Goal: Transaction & Acquisition: Purchase product/service

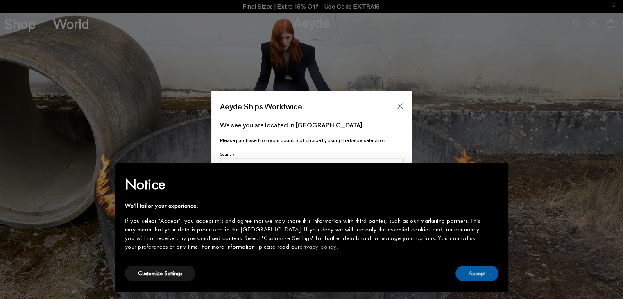
drag, startPoint x: 476, startPoint y: 272, endPoint x: 472, endPoint y: 267, distance: 7.3
click at [476, 271] on button "Accept" at bounding box center [476, 273] width 43 height 15
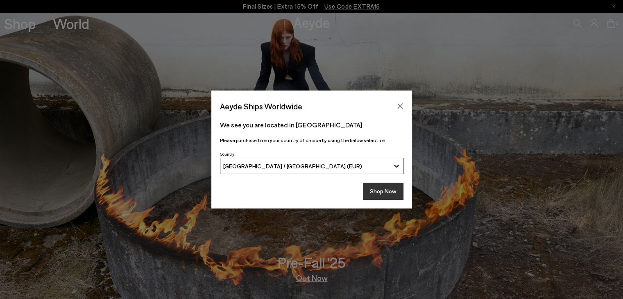
click at [376, 192] on button "Shop Now" at bounding box center [383, 191] width 41 height 17
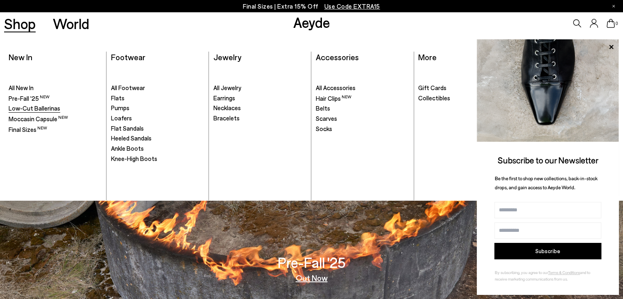
click at [30, 106] on span "Low-Cut Ballerinas" at bounding box center [35, 107] width 52 height 7
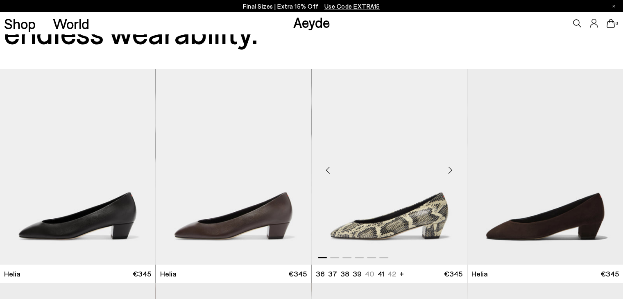
scroll to position [246, 0]
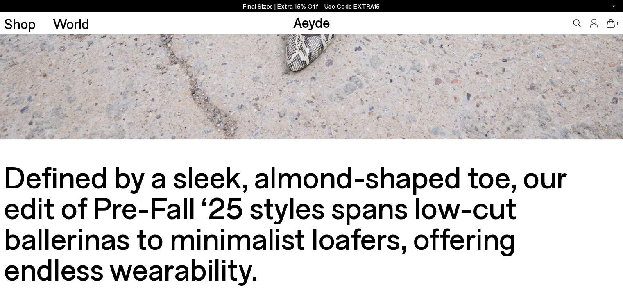
click at [573, 24] on icon at bounding box center [577, 23] width 8 height 8
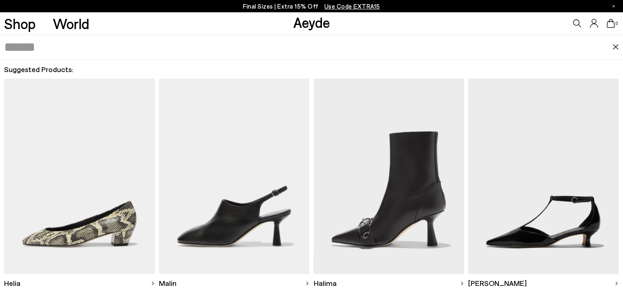
click at [156, 49] on input "text" at bounding box center [308, 47] width 608 height 25
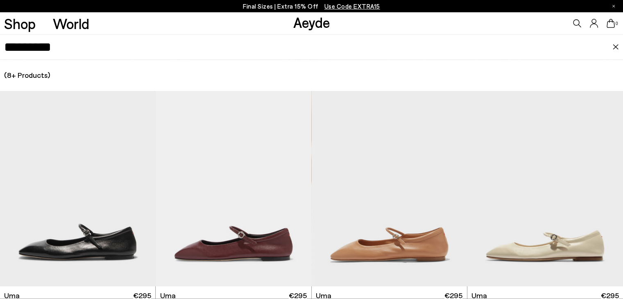
type input "*********"
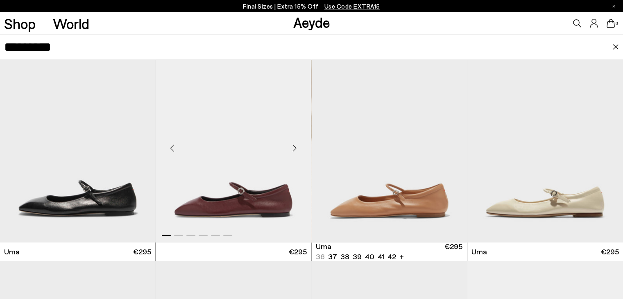
scroll to position [82, 0]
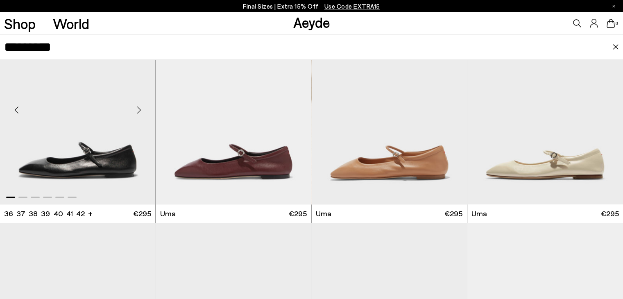
click at [136, 111] on div "Next slide" at bounding box center [139, 109] width 25 height 25
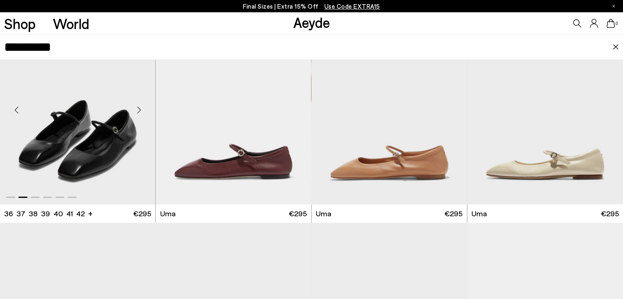
click at [136, 111] on div "Next slide" at bounding box center [139, 109] width 25 height 25
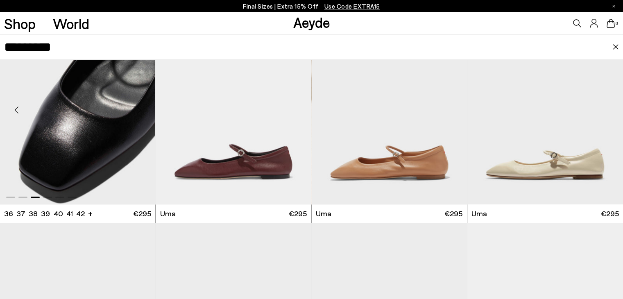
click at [136, 111] on div "Next slide" at bounding box center [139, 109] width 25 height 25
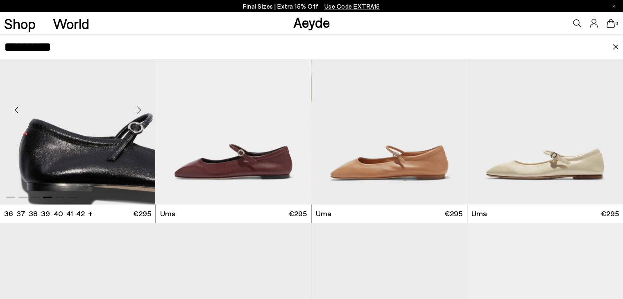
click at [136, 111] on div "Next slide" at bounding box center [139, 109] width 25 height 25
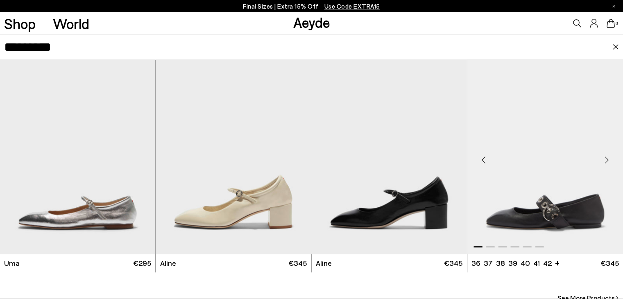
scroll to position [270, 0]
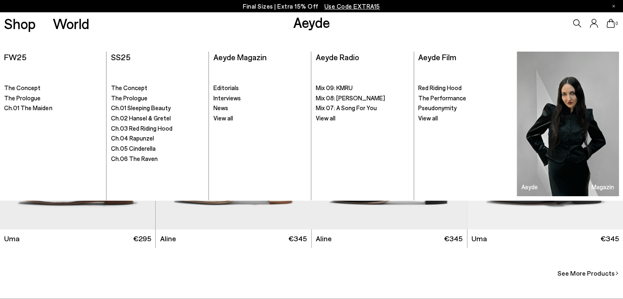
click at [316, 26] on link "Aeyde" at bounding box center [311, 22] width 37 height 17
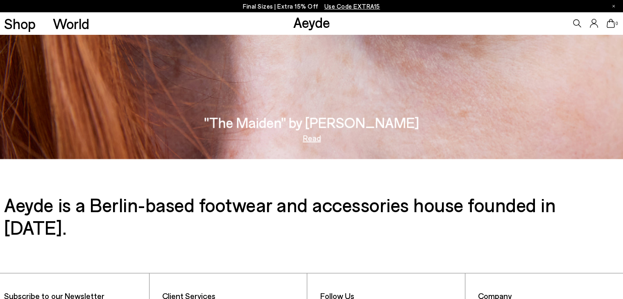
scroll to position [1376, 0]
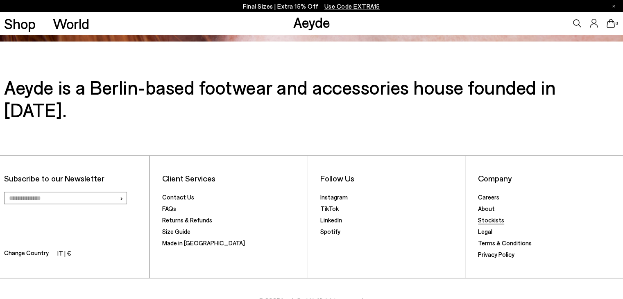
click at [493, 216] on link "Stockists" at bounding box center [491, 219] width 26 height 7
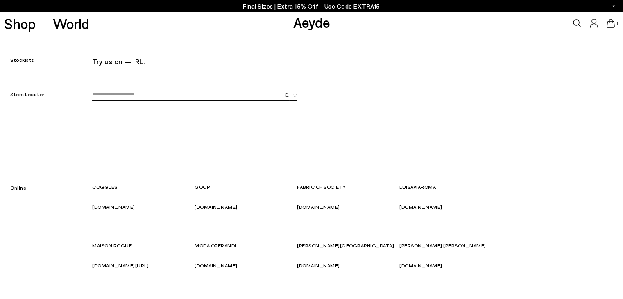
click at [166, 97] on input "email" at bounding box center [187, 94] width 190 height 12
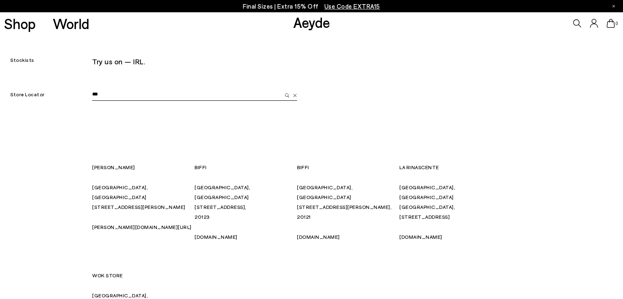
type input "***"
